Goal: Information Seeking & Learning: Learn about a topic

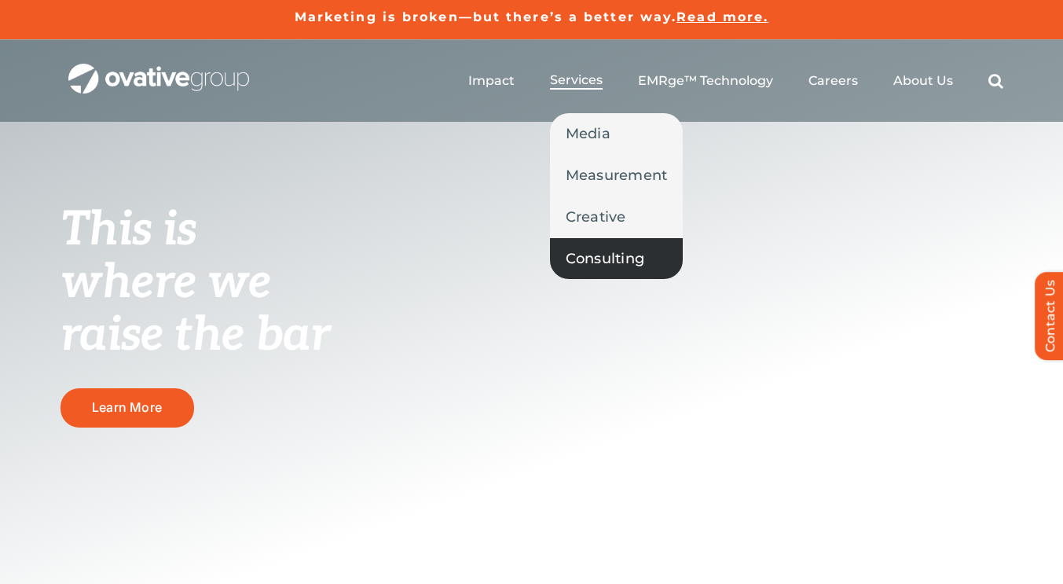
click at [596, 258] on span "Consulting" at bounding box center [605, 258] width 79 height 22
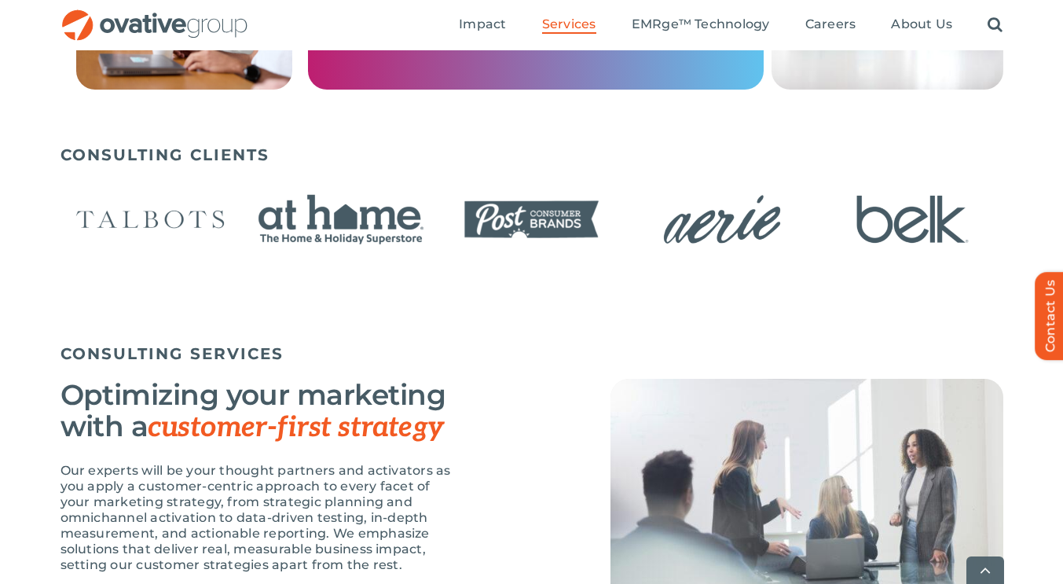
scroll to position [943, 0]
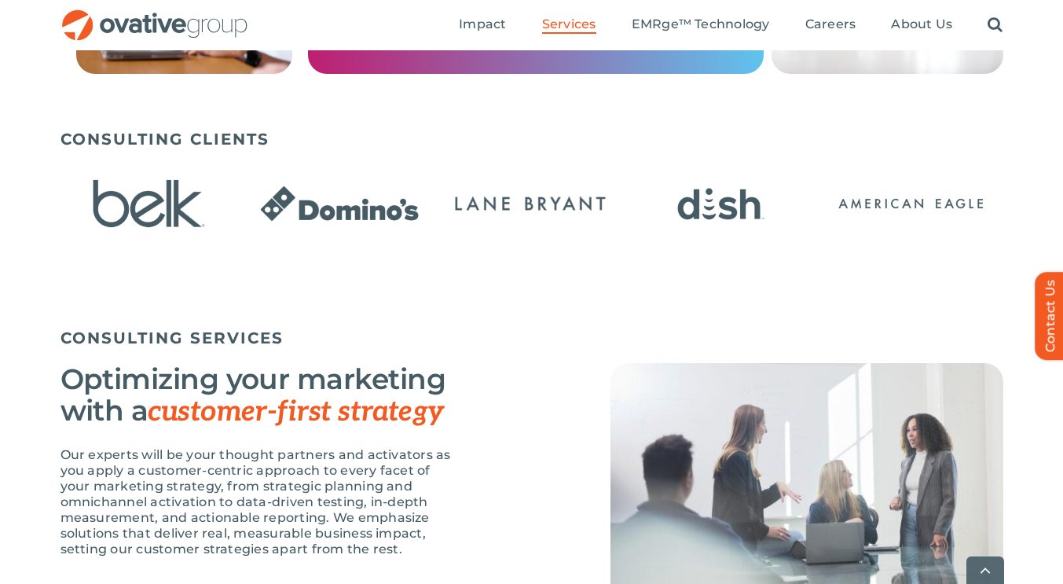
click at [1006, 218] on div "CONSULTING CLIENTS" at bounding box center [531, 225] width 1063 height 207
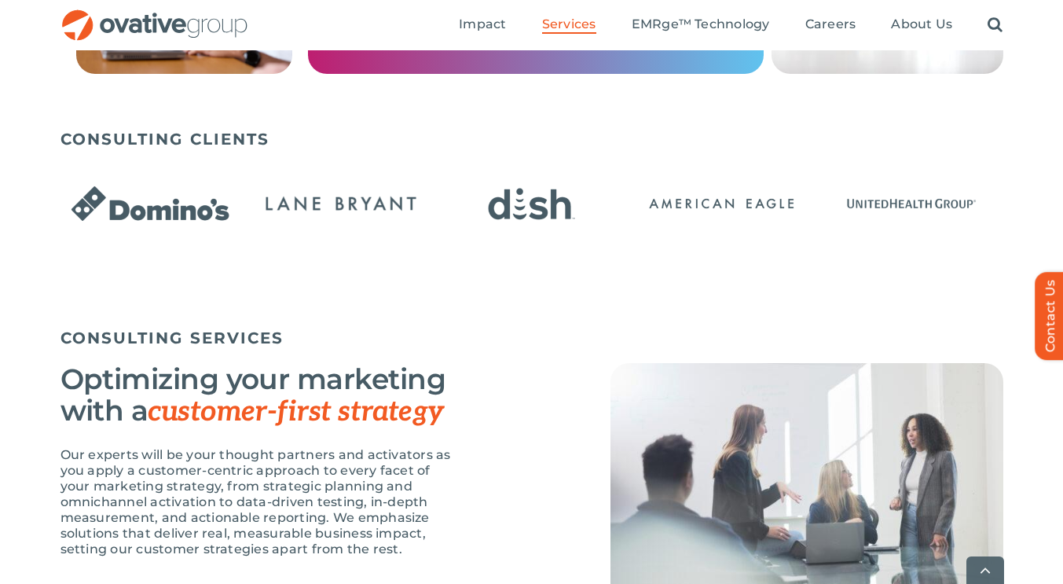
click at [622, 211] on img "13 / 24" at bounding box center [532, 204] width 181 height 74
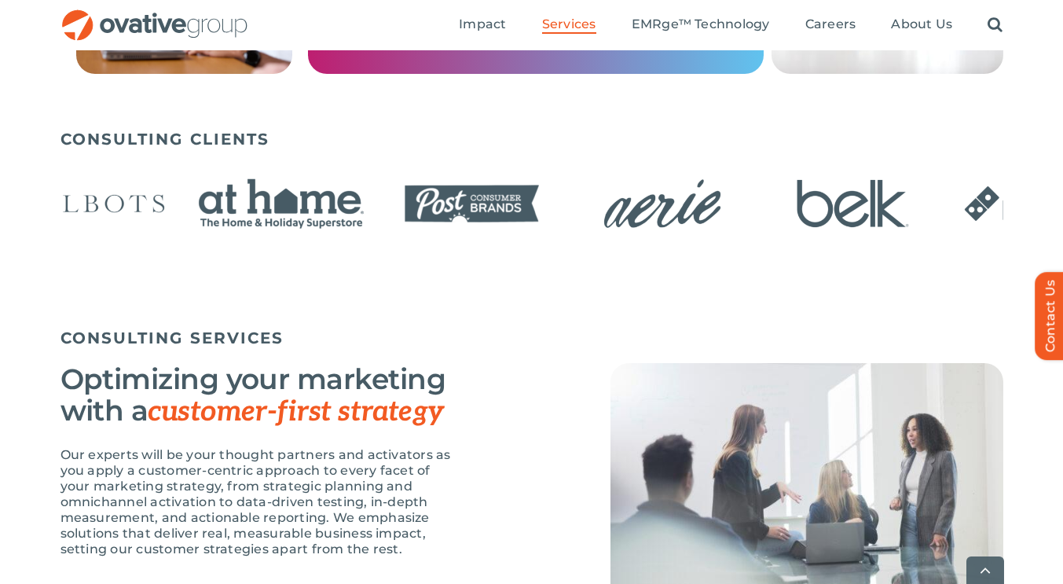
click at [572, 228] on img "9 / 24" at bounding box center [662, 204] width 181 height 74
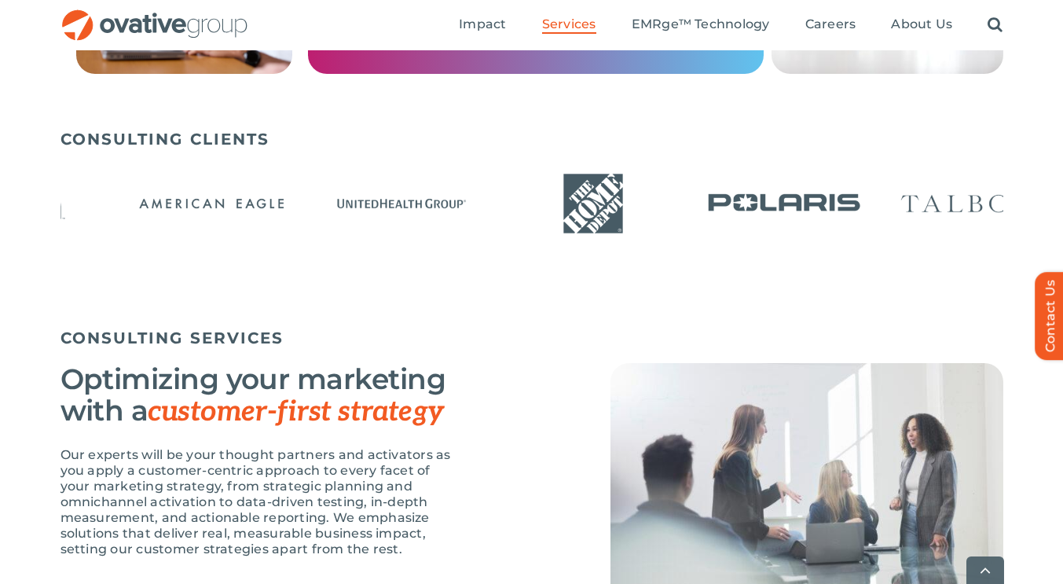
click at [293, 233] on div at bounding box center [531, 205] width 943 height 90
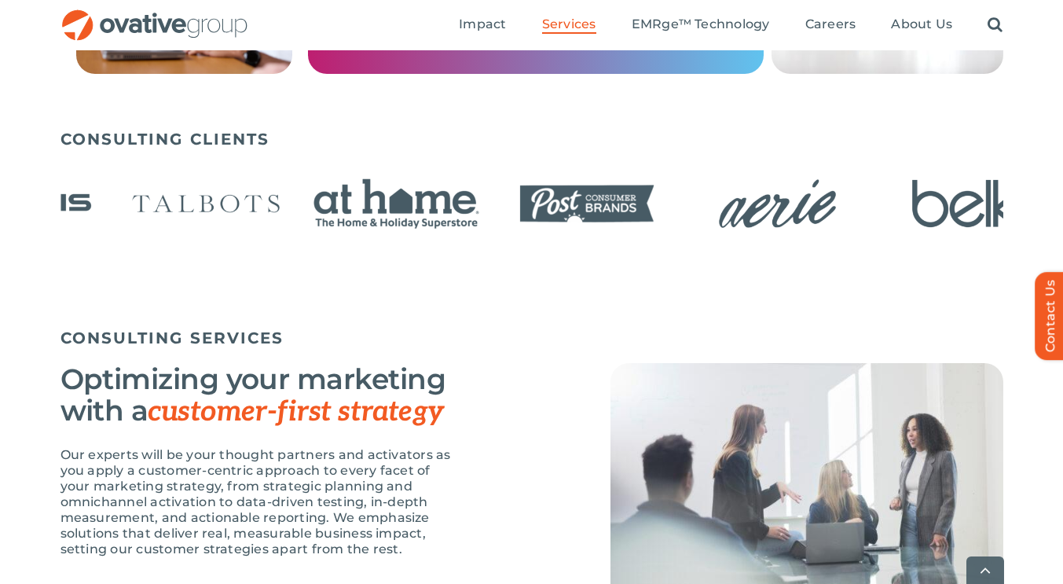
click at [418, 222] on div at bounding box center [531, 205] width 943 height 90
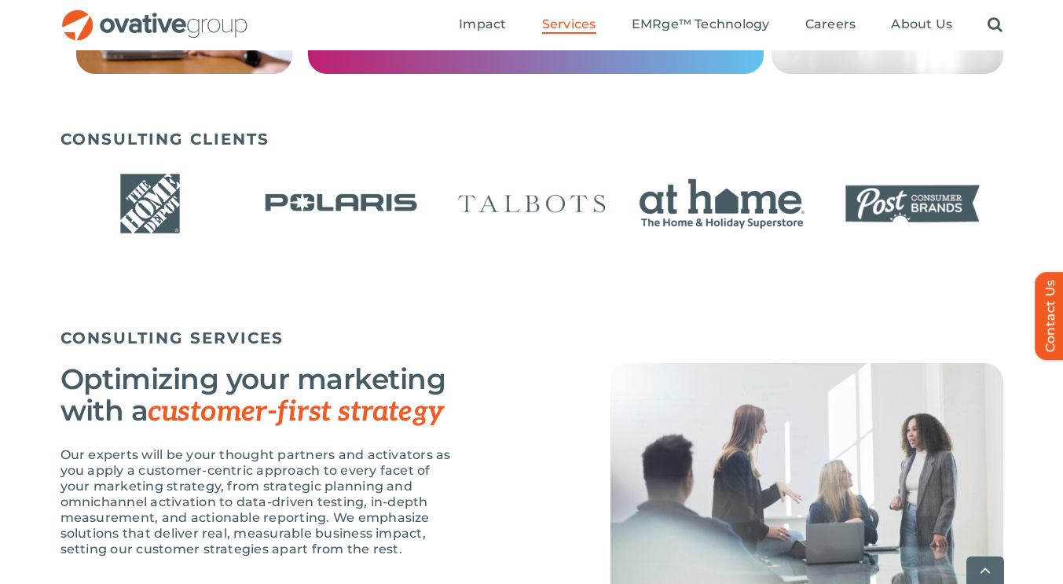
click at [632, 228] on img "19 / 24" at bounding box center [722, 204] width 181 height 74
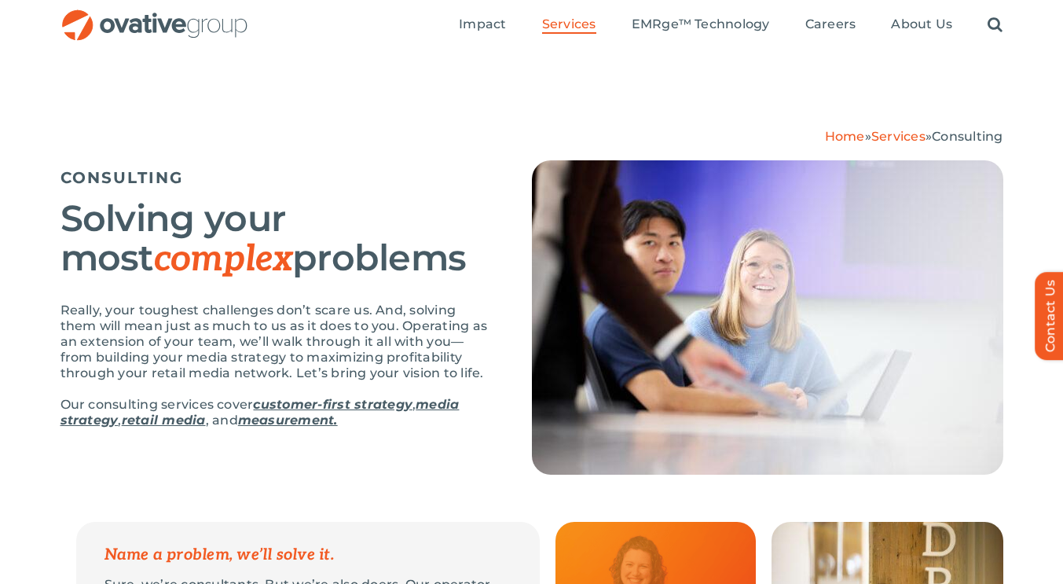
scroll to position [0, 0]
